Goal: Task Accomplishment & Management: Manage account settings

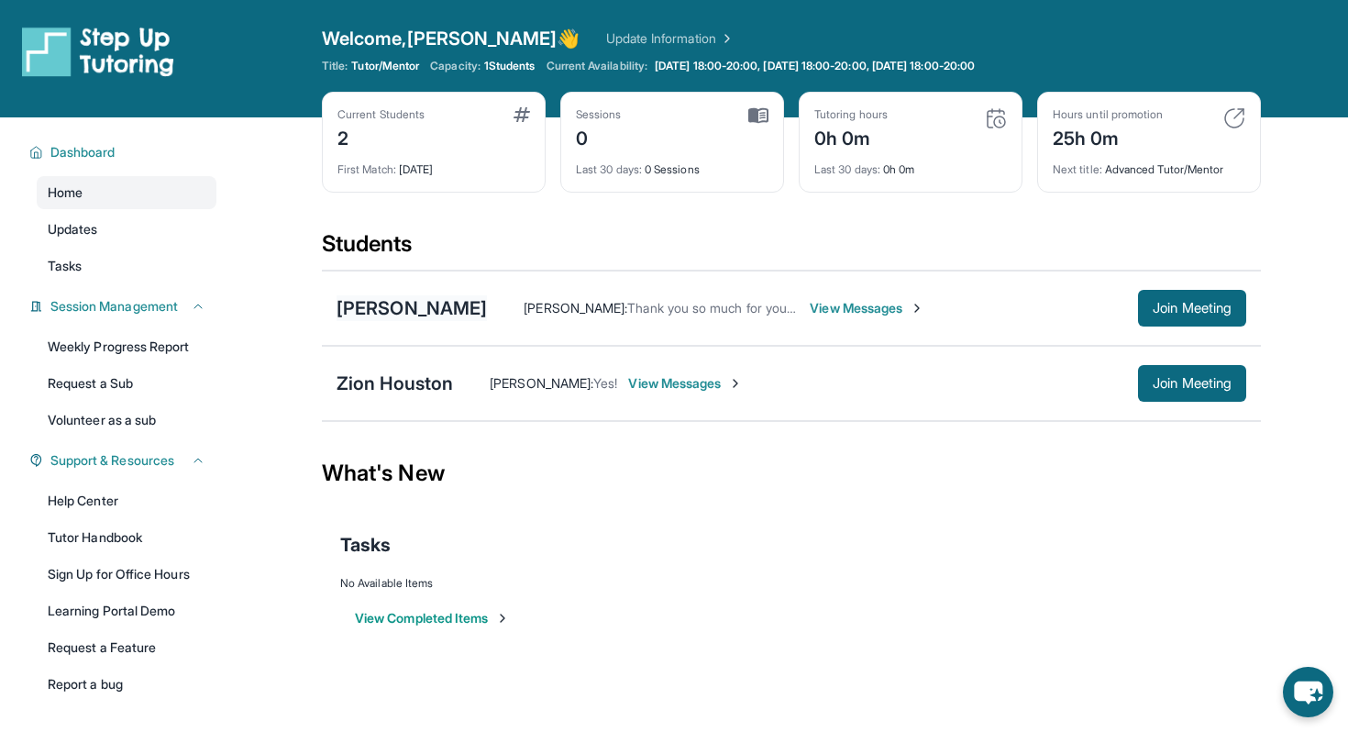
click at [442, 302] on div "[PERSON_NAME]" at bounding box center [412, 308] width 150 height 26
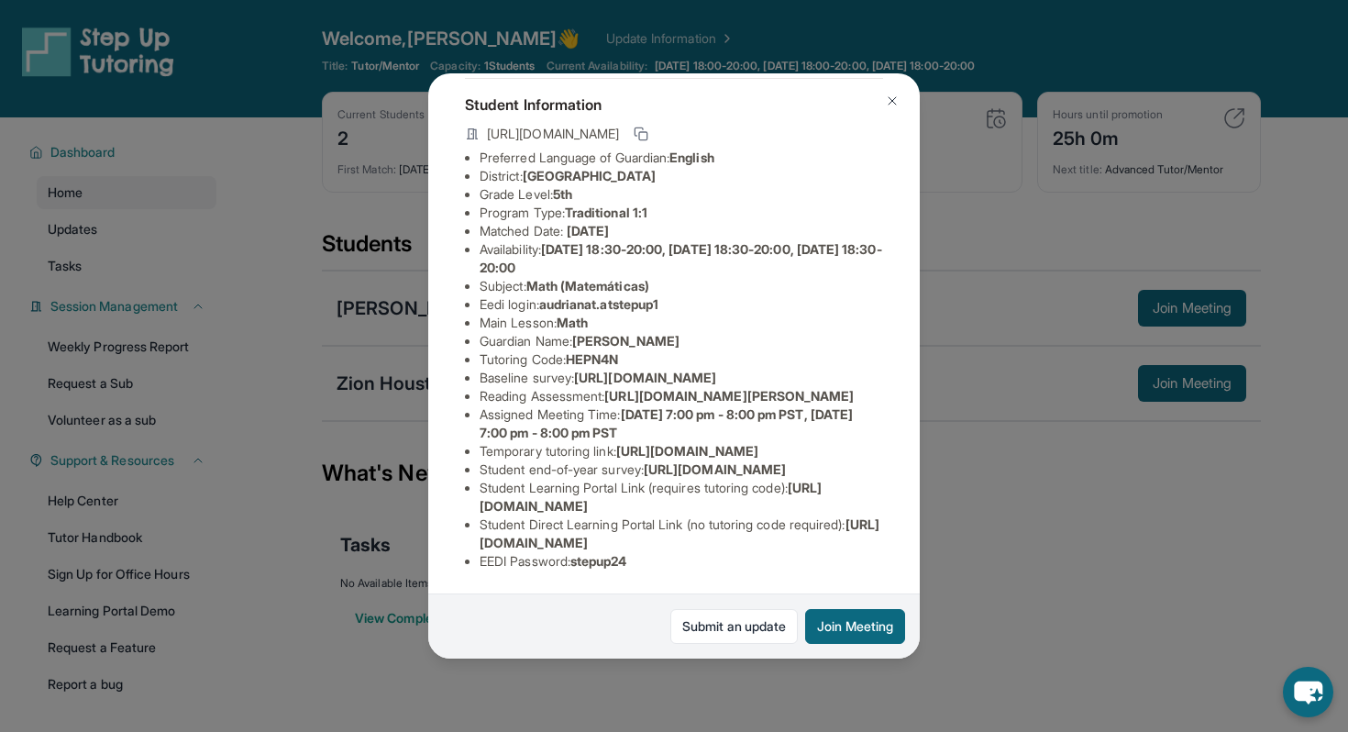
scroll to position [295, 0]
click at [700, 629] on link "Submit an update" at bounding box center [733, 626] width 127 height 35
click at [786, 461] on span "[URL][DOMAIN_NAME]" at bounding box center [715, 469] width 142 height 16
click at [998, 286] on div "[PERSON_NAME] Guardian: [PERSON_NAME] Student Information [URL][DOMAIN_NAME] Pr…" at bounding box center [674, 366] width 1348 height 732
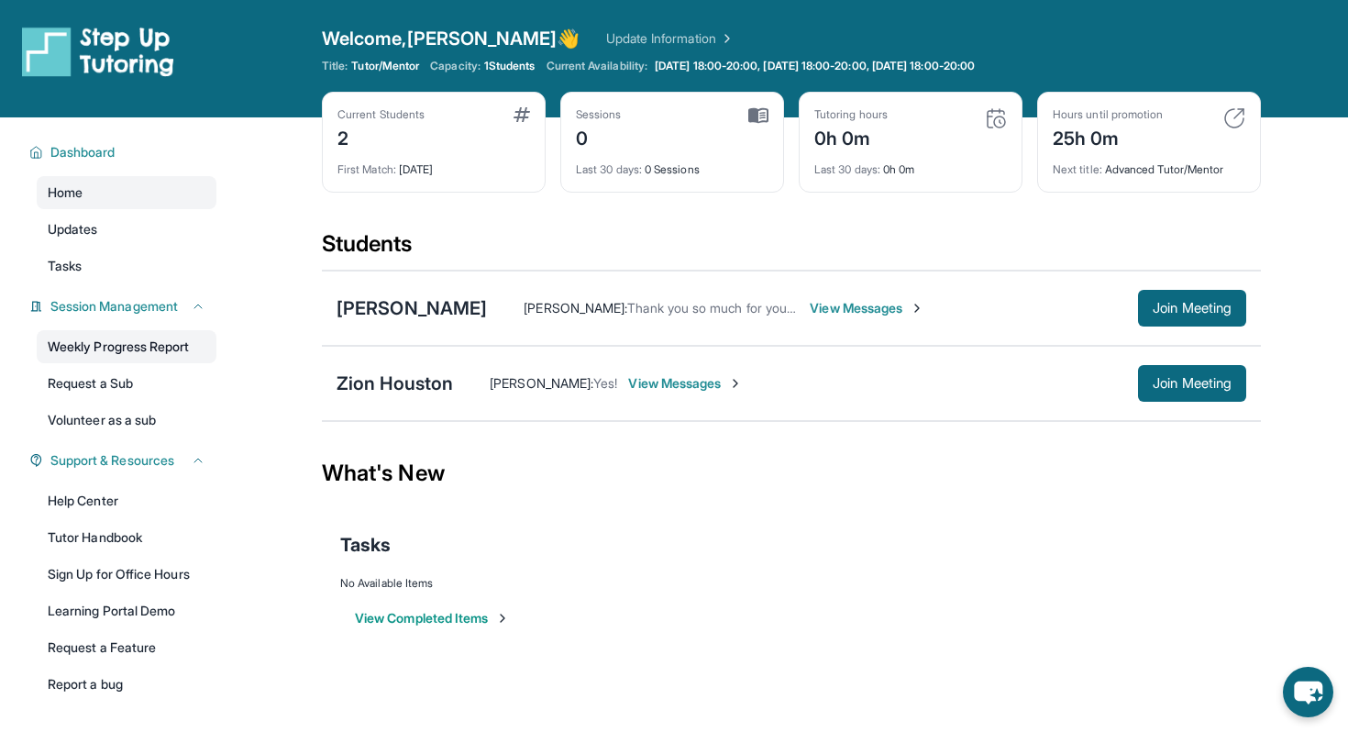
click at [199, 353] on link "Weekly Progress Report" at bounding box center [127, 346] width 180 height 33
click at [94, 237] on span "Updates" at bounding box center [73, 229] width 50 height 18
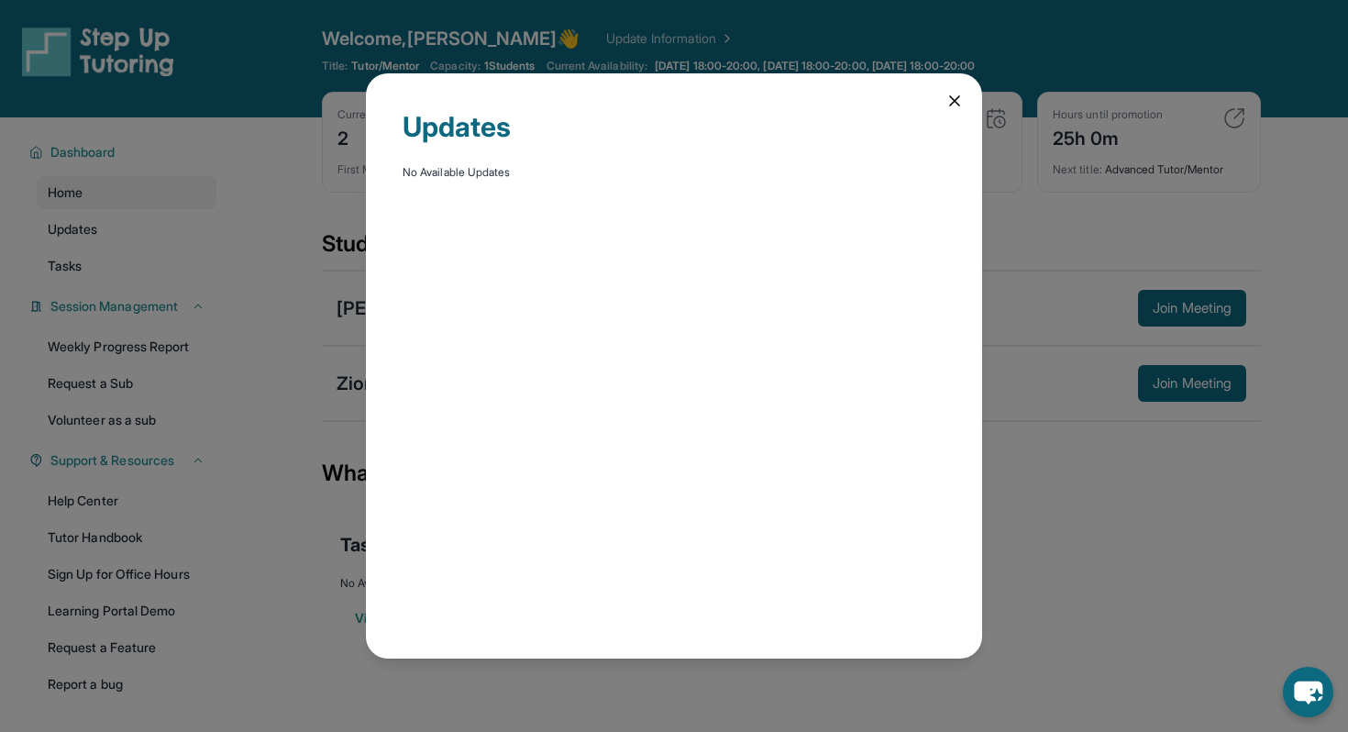
click at [89, 261] on div "Updates No Available Updates" at bounding box center [674, 366] width 1348 height 732
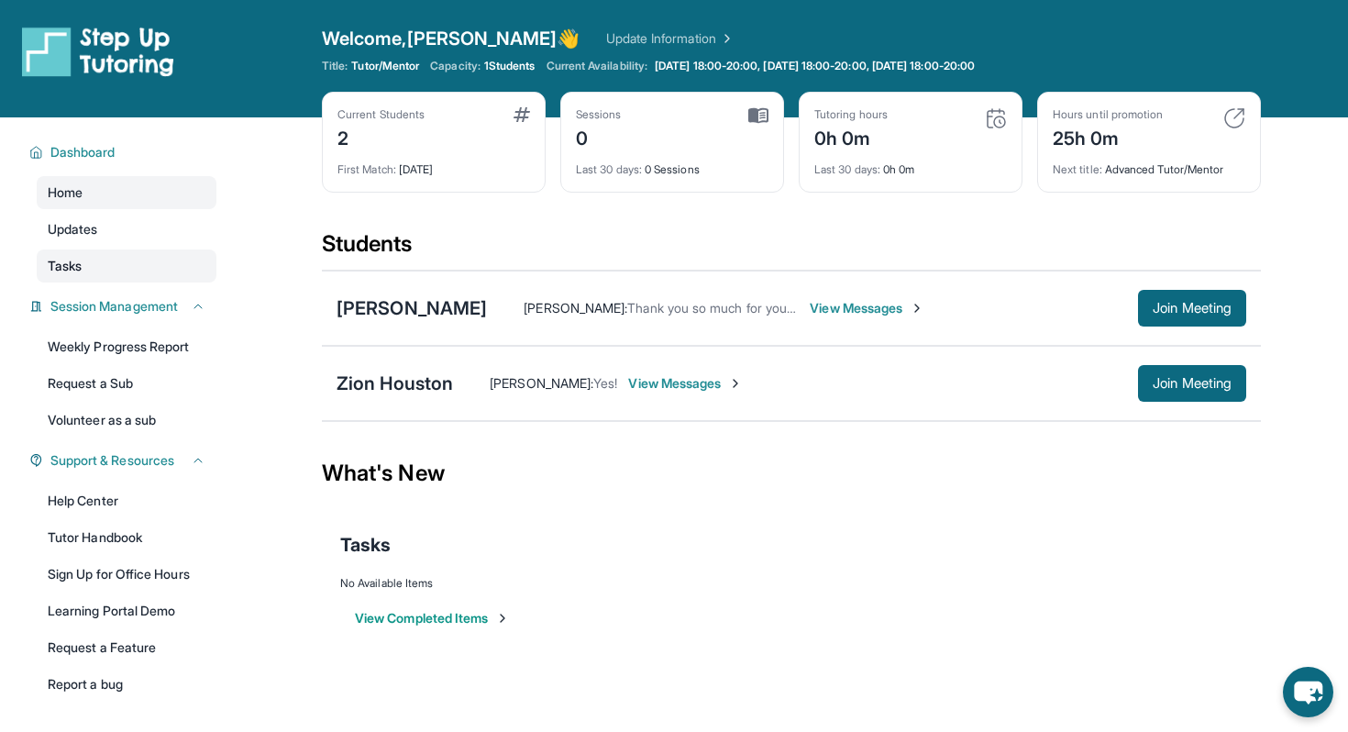
click at [88, 261] on link "Tasks" at bounding box center [127, 265] width 180 height 33
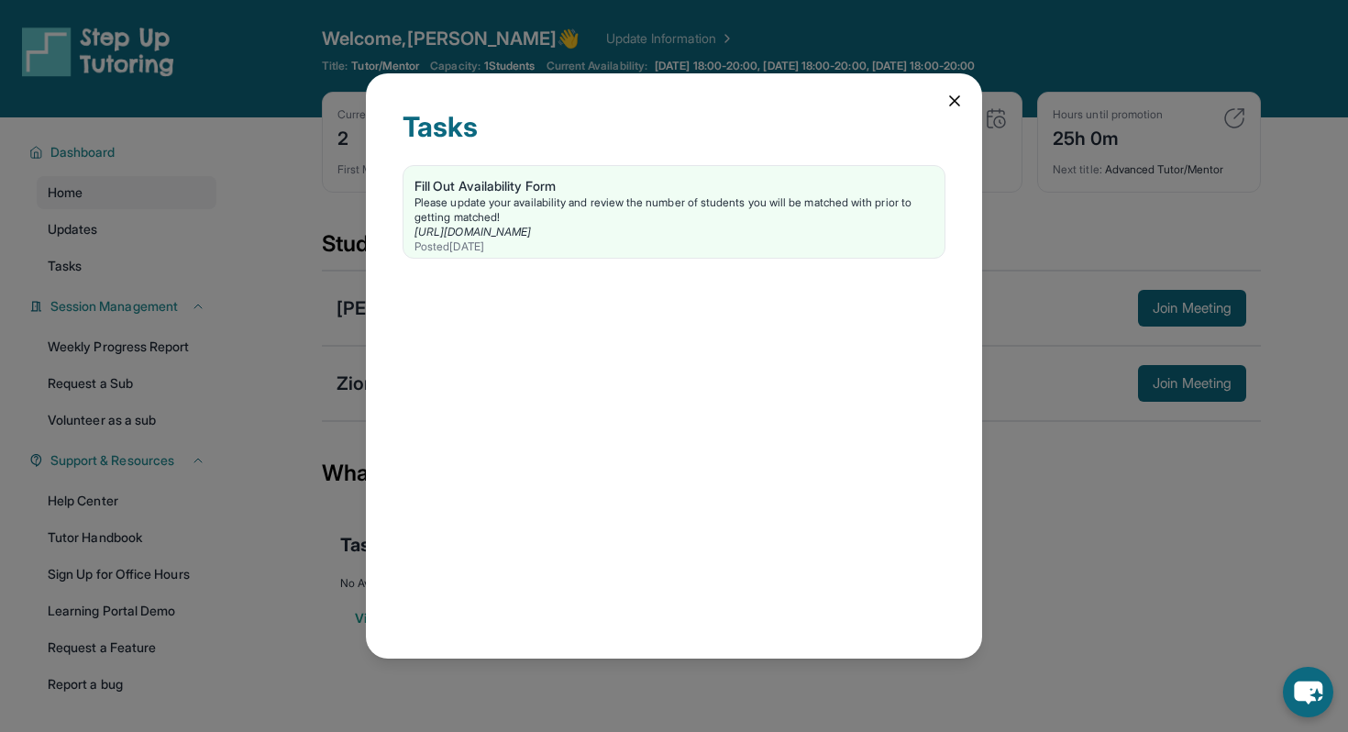
click at [115, 205] on div "Tasks Fill Out Availability Form Please update your availability and review the…" at bounding box center [674, 366] width 1348 height 732
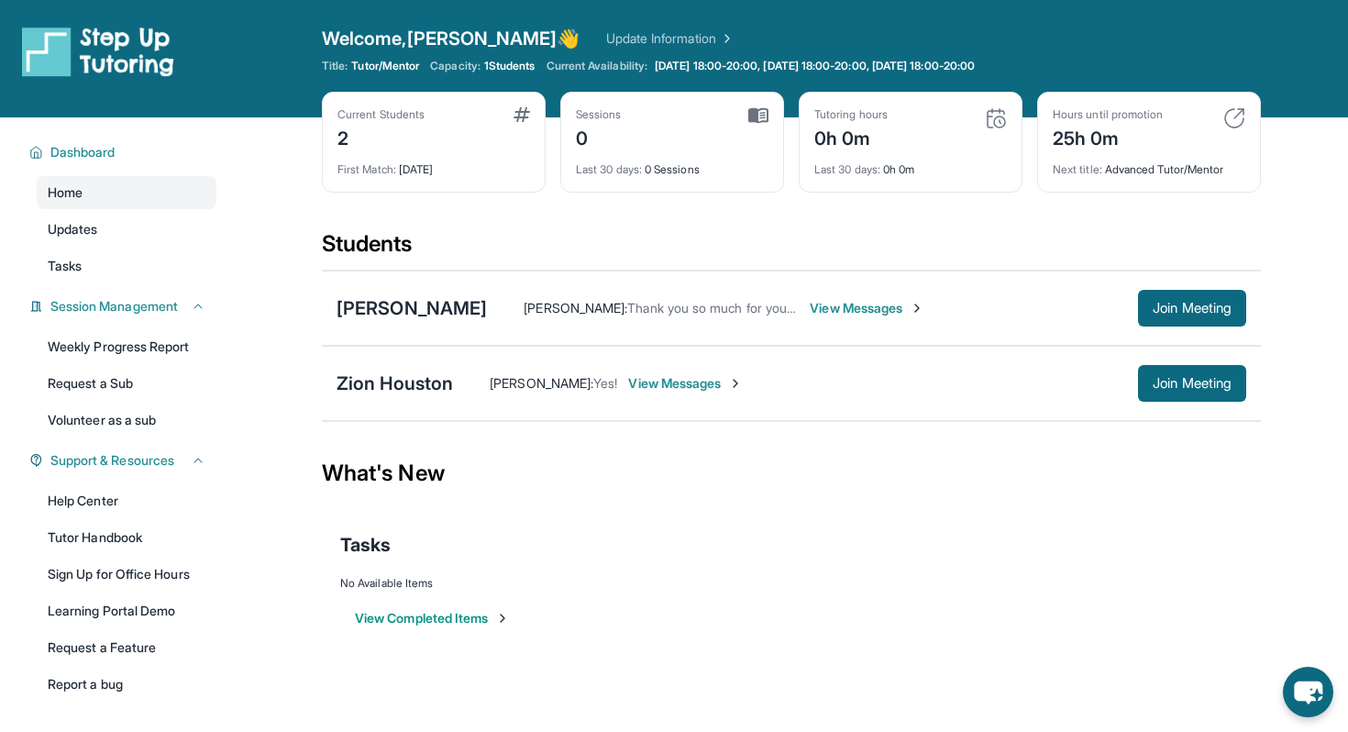
click at [626, 515] on div "Tasks" at bounding box center [791, 545] width 902 height 62
click at [606, 42] on link "Update Information" at bounding box center [670, 38] width 128 height 18
click at [508, 61] on span "1 Students" at bounding box center [509, 66] width 51 height 15
drag, startPoint x: 486, startPoint y: 67, endPoint x: 547, endPoint y: 67, distance: 61.4
click at [547, 67] on div "Title: Tutor/Mentor Capacity: 1 Students Current Availability: [DATE] 18:00-20:…" at bounding box center [791, 66] width 939 height 15
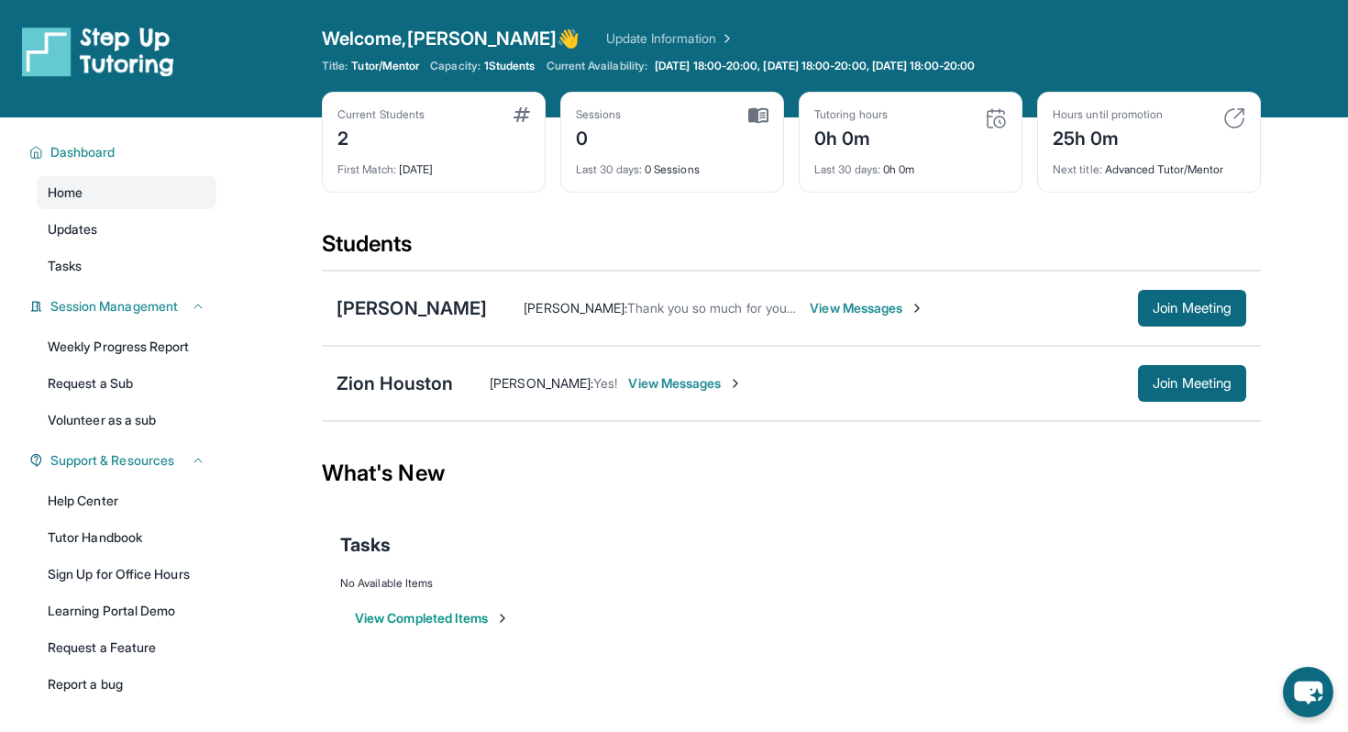
click at [536, 67] on span "1 Students" at bounding box center [509, 66] width 51 height 15
click at [653, 385] on span "View Messages" at bounding box center [685, 383] width 115 height 18
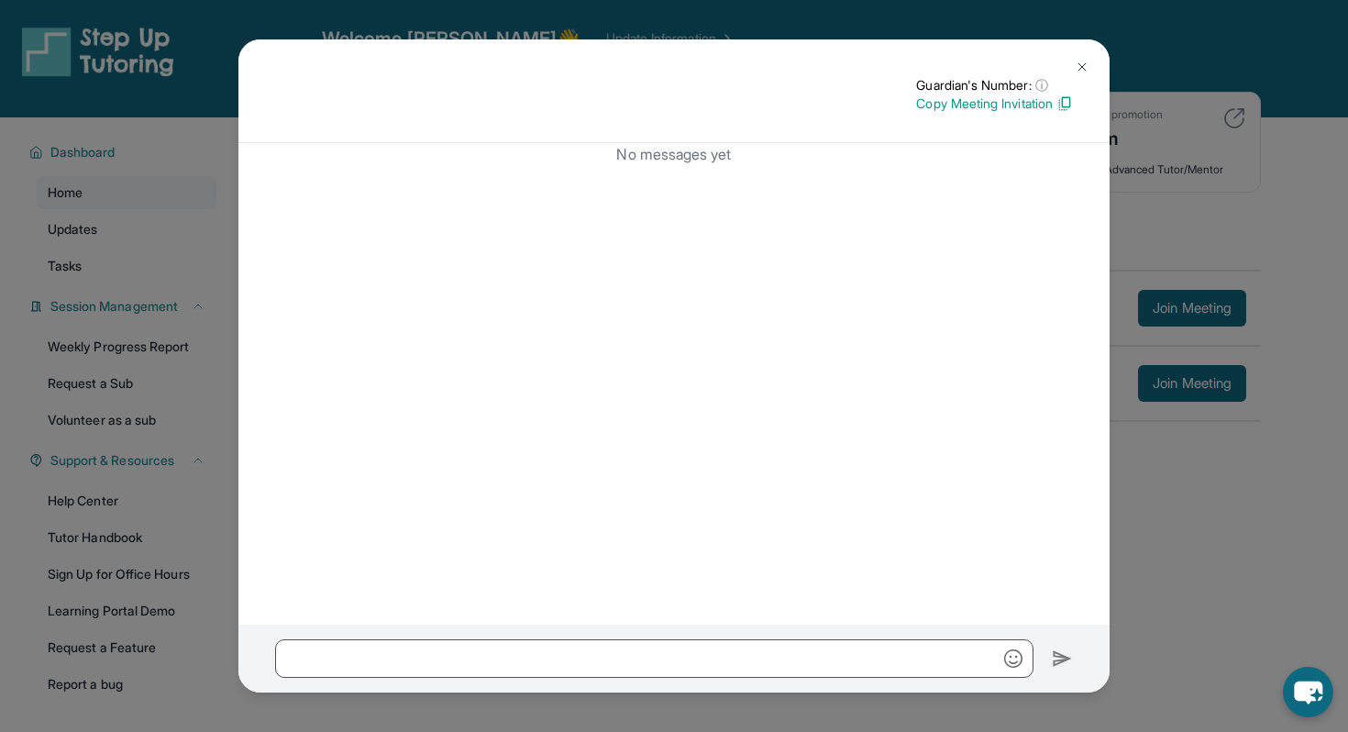
click at [1169, 467] on div "Guardian's Number: ⓘ This isn't the guardian's real number — it's a private for…" at bounding box center [674, 366] width 1348 height 732
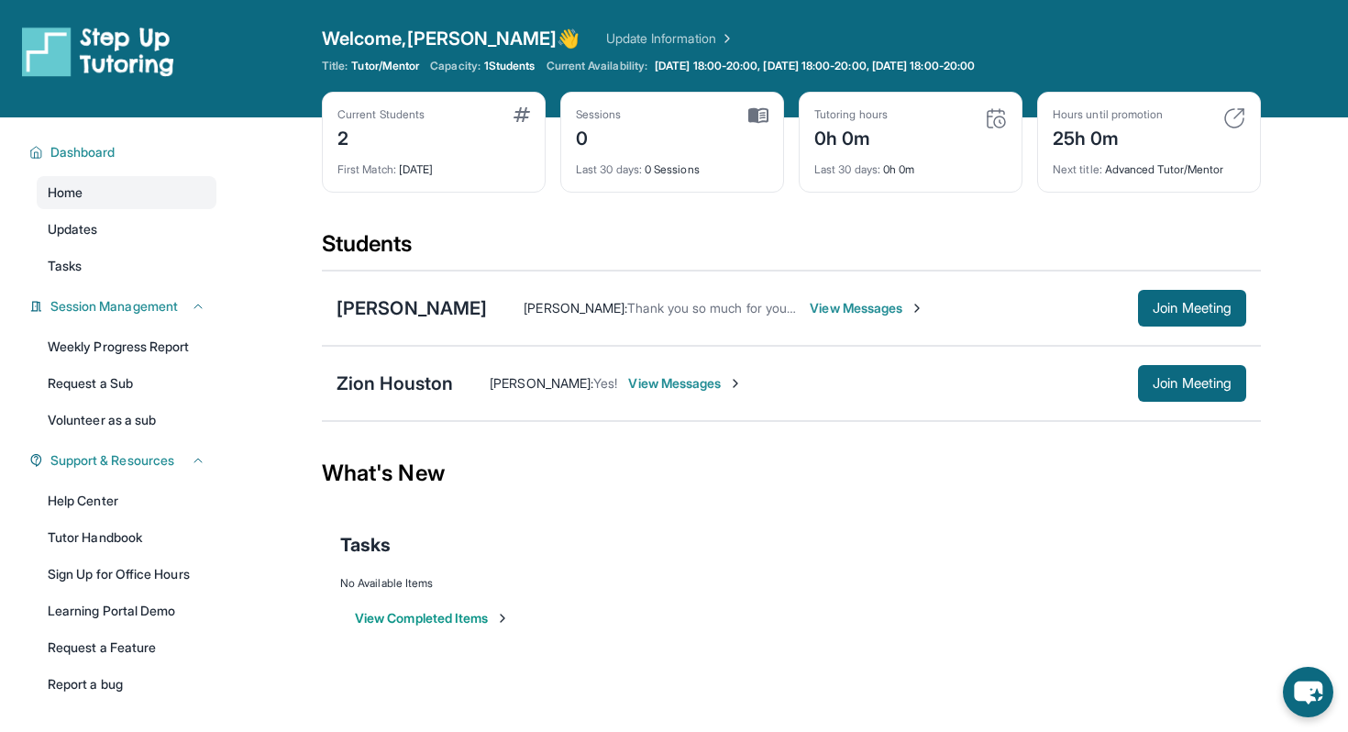
click at [1000, 463] on div "What's New" at bounding box center [791, 473] width 939 height 81
click at [1175, 317] on button "Join Meeting" at bounding box center [1192, 308] width 108 height 37
click at [1036, 459] on div "What's New" at bounding box center [791, 473] width 939 height 81
click at [1067, 526] on div "Tasks" at bounding box center [791, 545] width 902 height 62
click at [409, 382] on div "Zion Houston" at bounding box center [395, 384] width 116 height 26
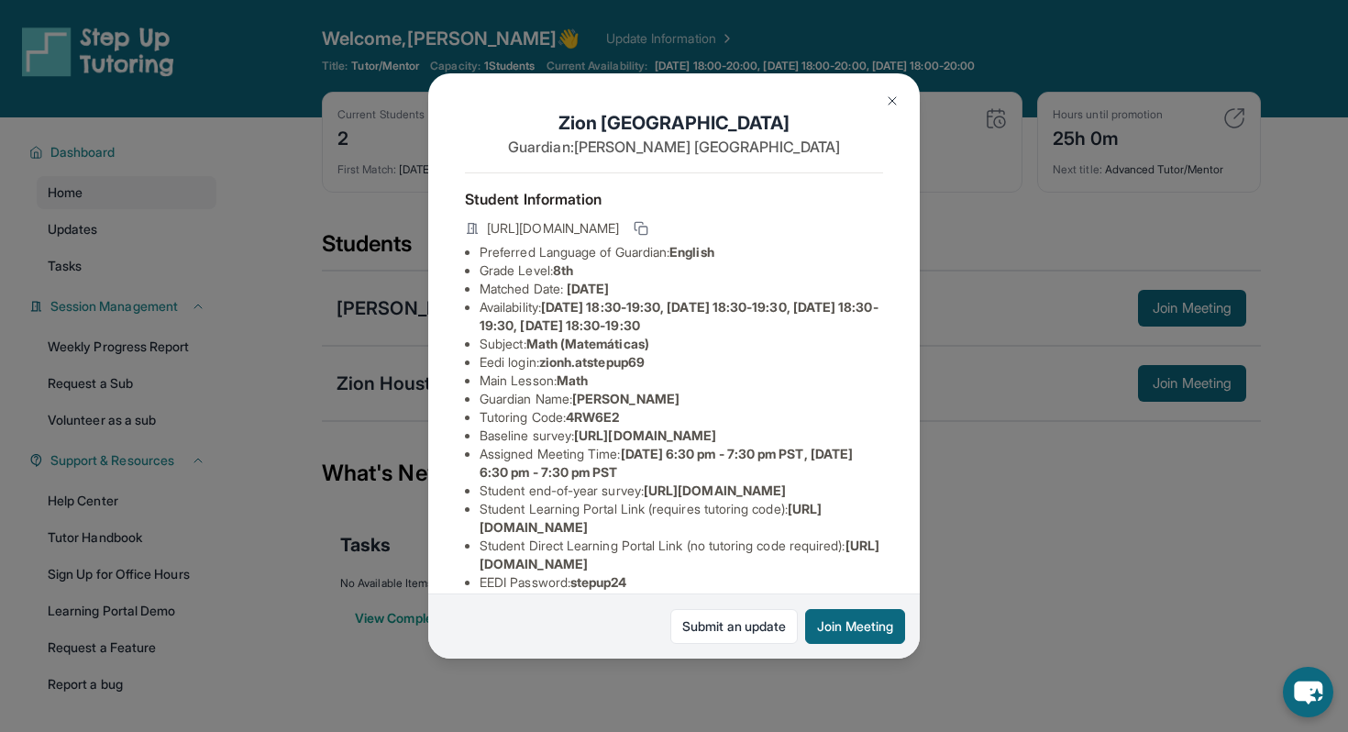
click at [983, 431] on div "Zion Houston Guardian: [PERSON_NAME] Student Information [URL][DOMAIN_NAME] Pre…" at bounding box center [674, 366] width 1348 height 732
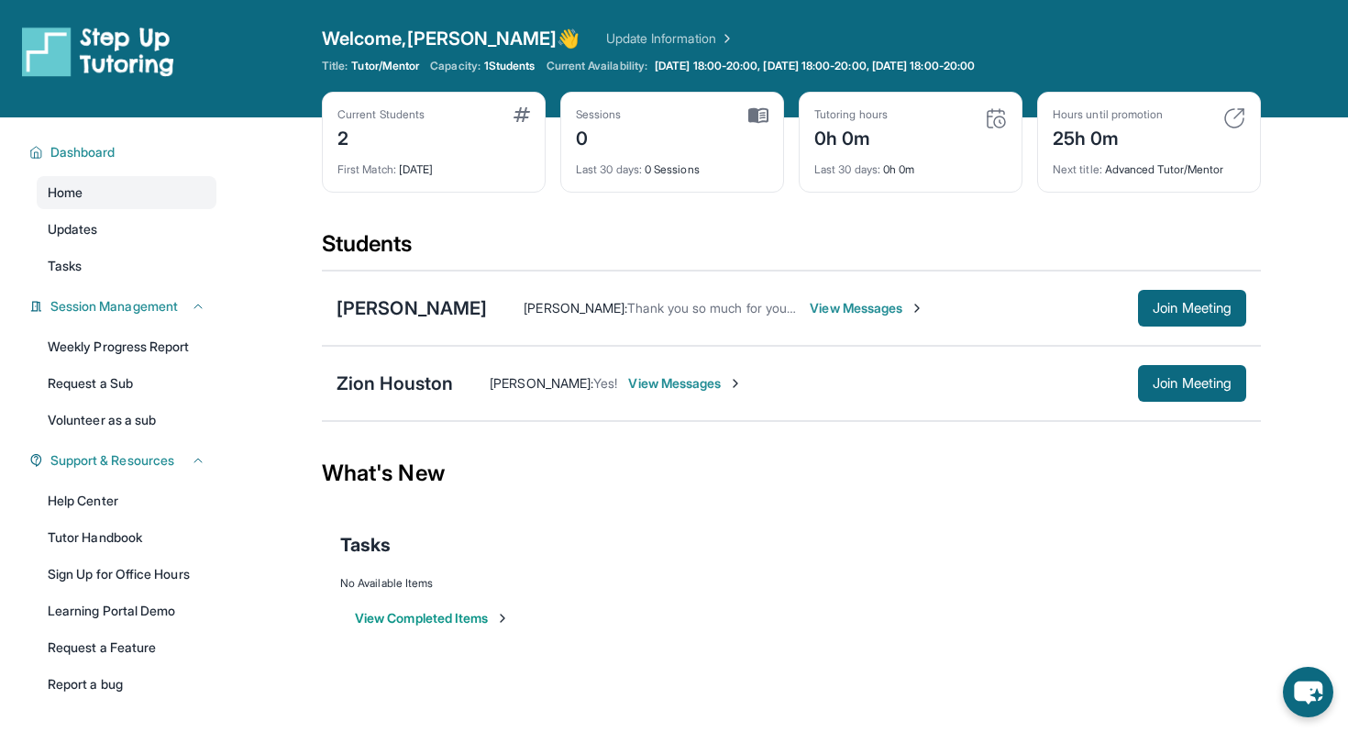
click at [849, 485] on div "What's New" at bounding box center [791, 473] width 939 height 81
